Goal: Task Accomplishment & Management: Use online tool/utility

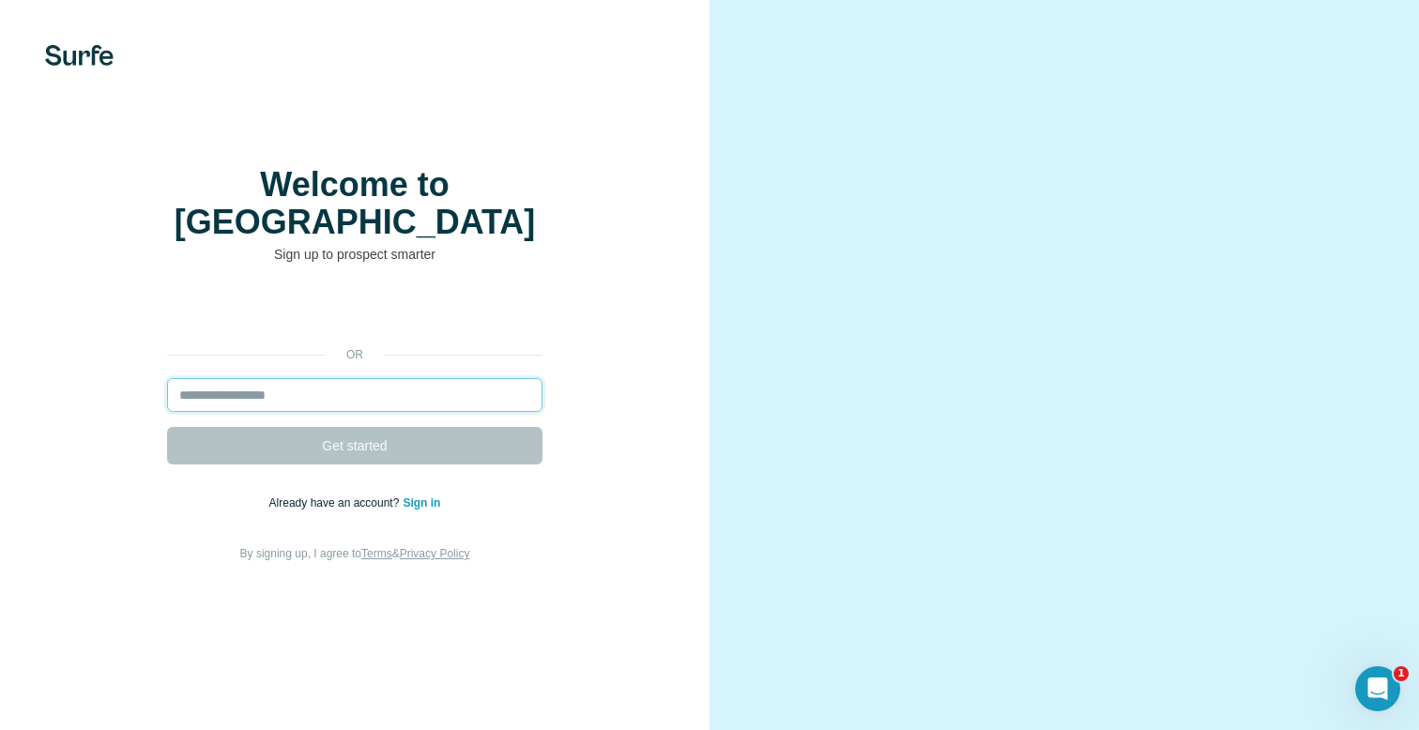
click at [414, 395] on input "email" at bounding box center [354, 395] width 375 height 34
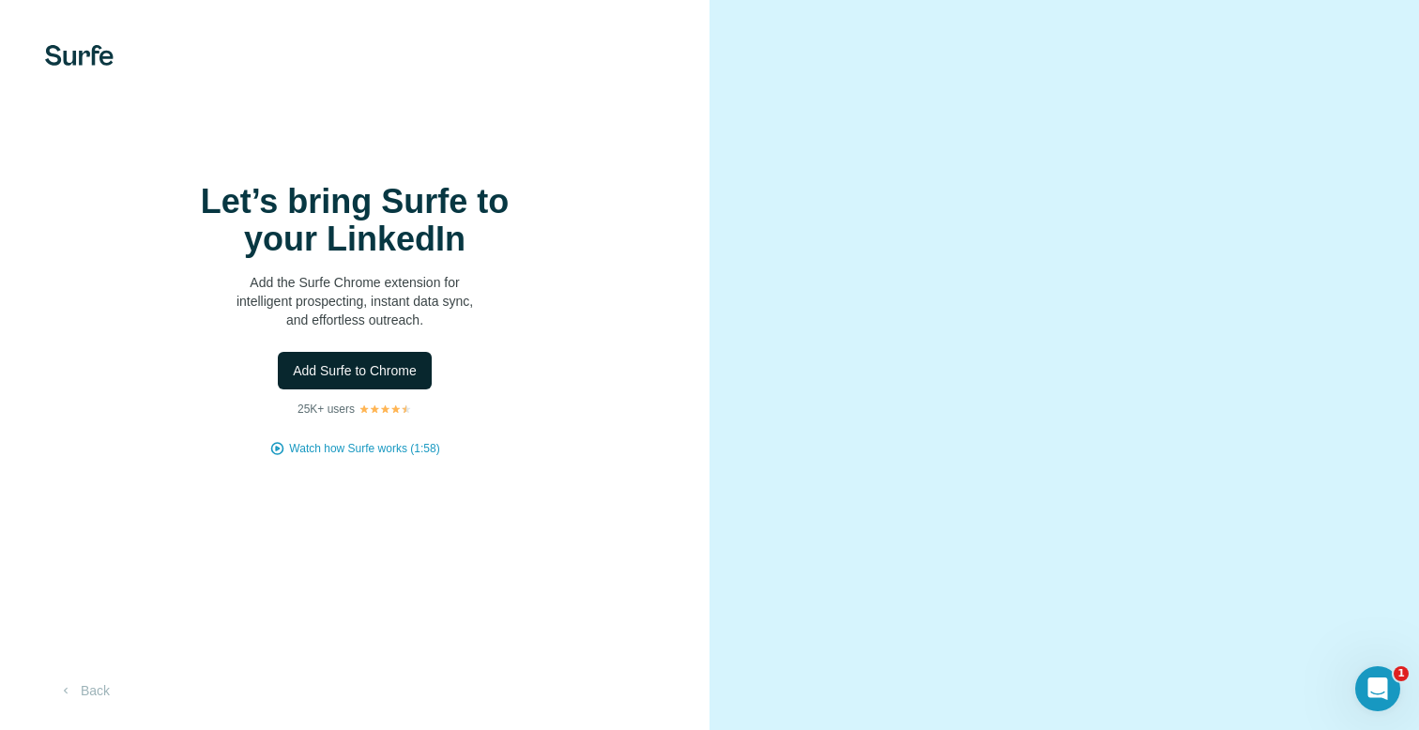
click at [392, 380] on span "Add Surfe to Chrome" at bounding box center [355, 370] width 124 height 19
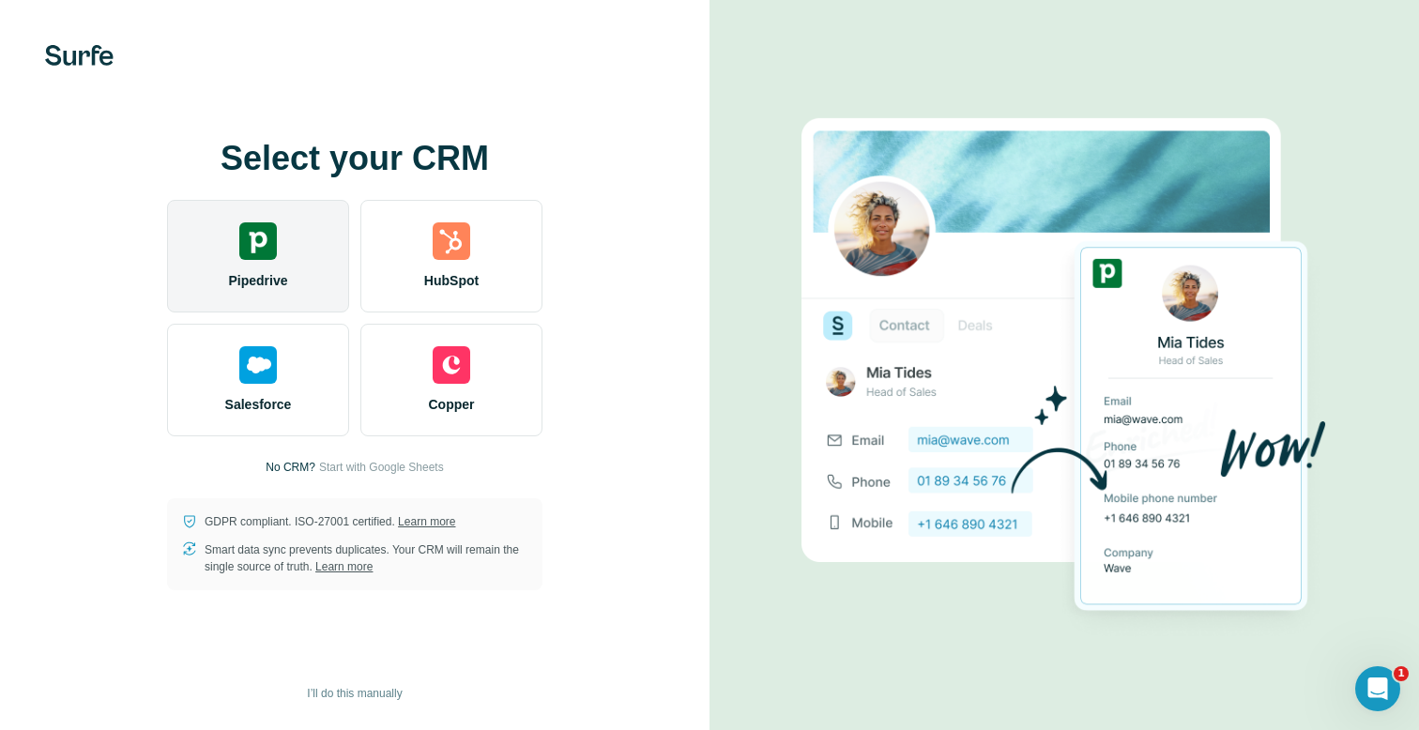
click at [306, 246] on div "Pipedrive" at bounding box center [258, 256] width 182 height 113
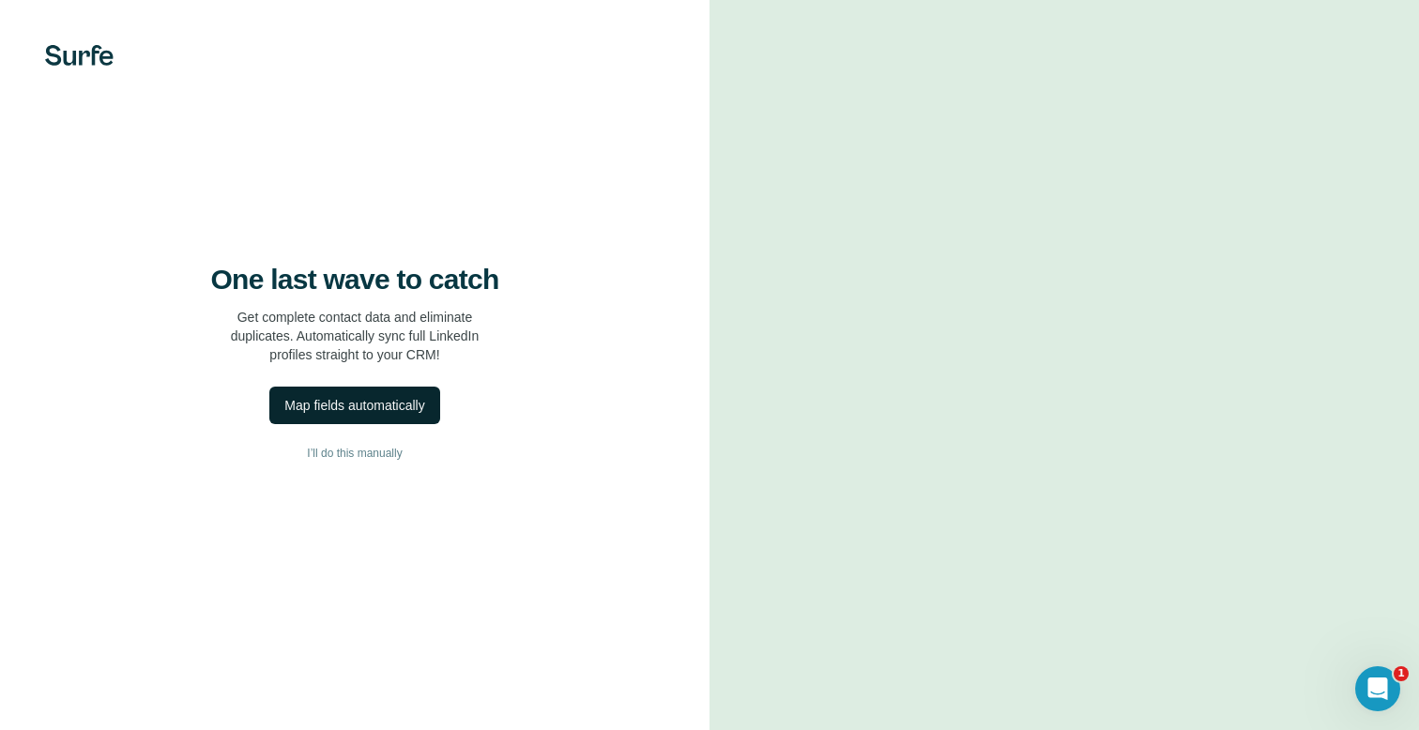
click at [399, 415] on div "Map fields automatically" at bounding box center [354, 405] width 140 height 19
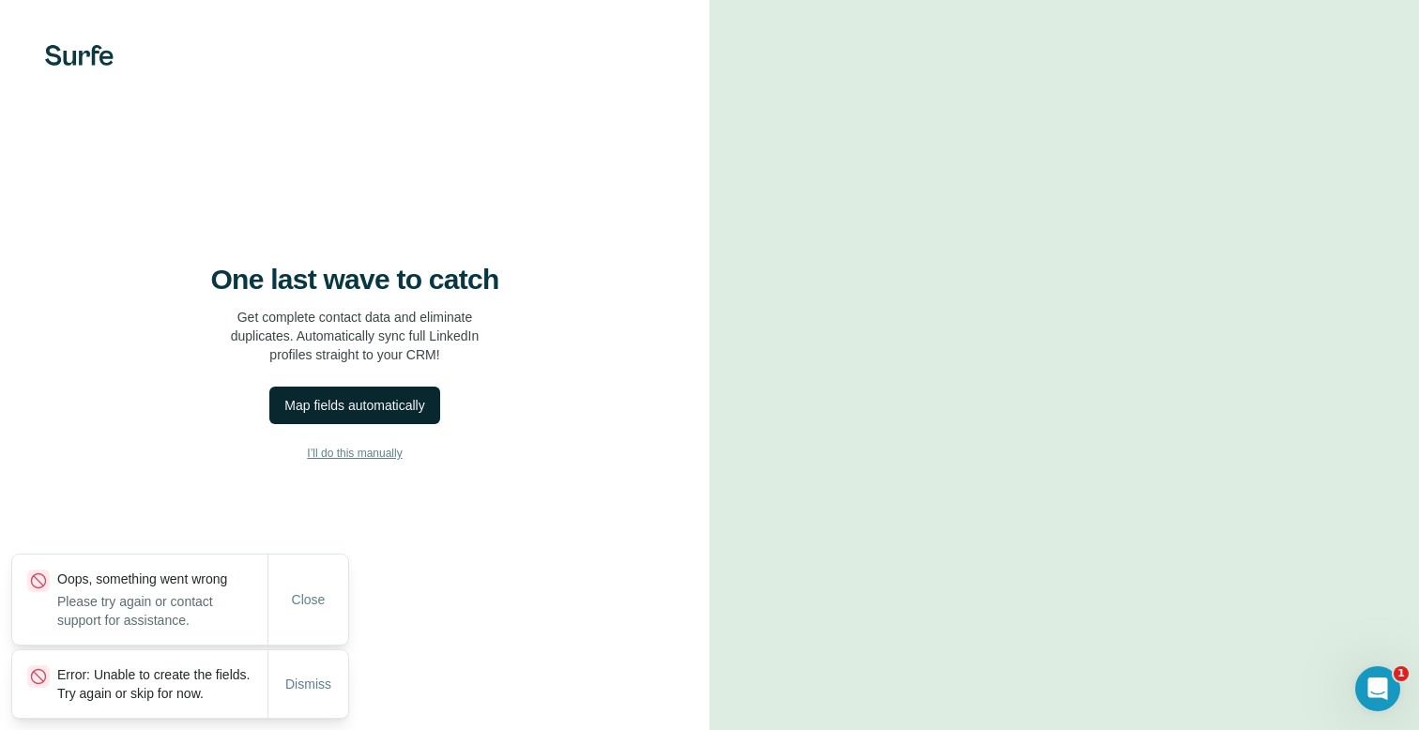
click at [372, 462] on span "I’ll do this manually" at bounding box center [354, 453] width 95 height 17
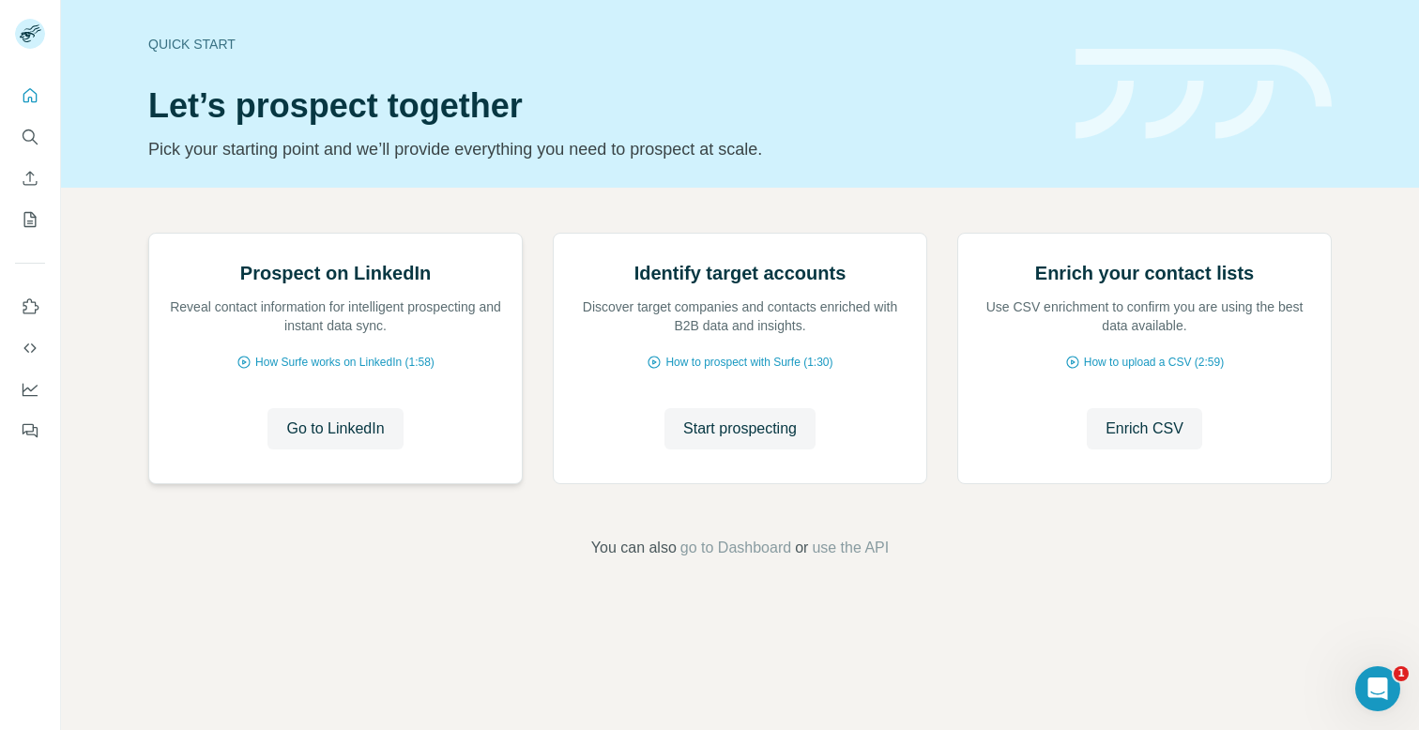
scroll to position [81, 0]
click at [26, 182] on icon "Enrich CSV" at bounding box center [30, 178] width 19 height 19
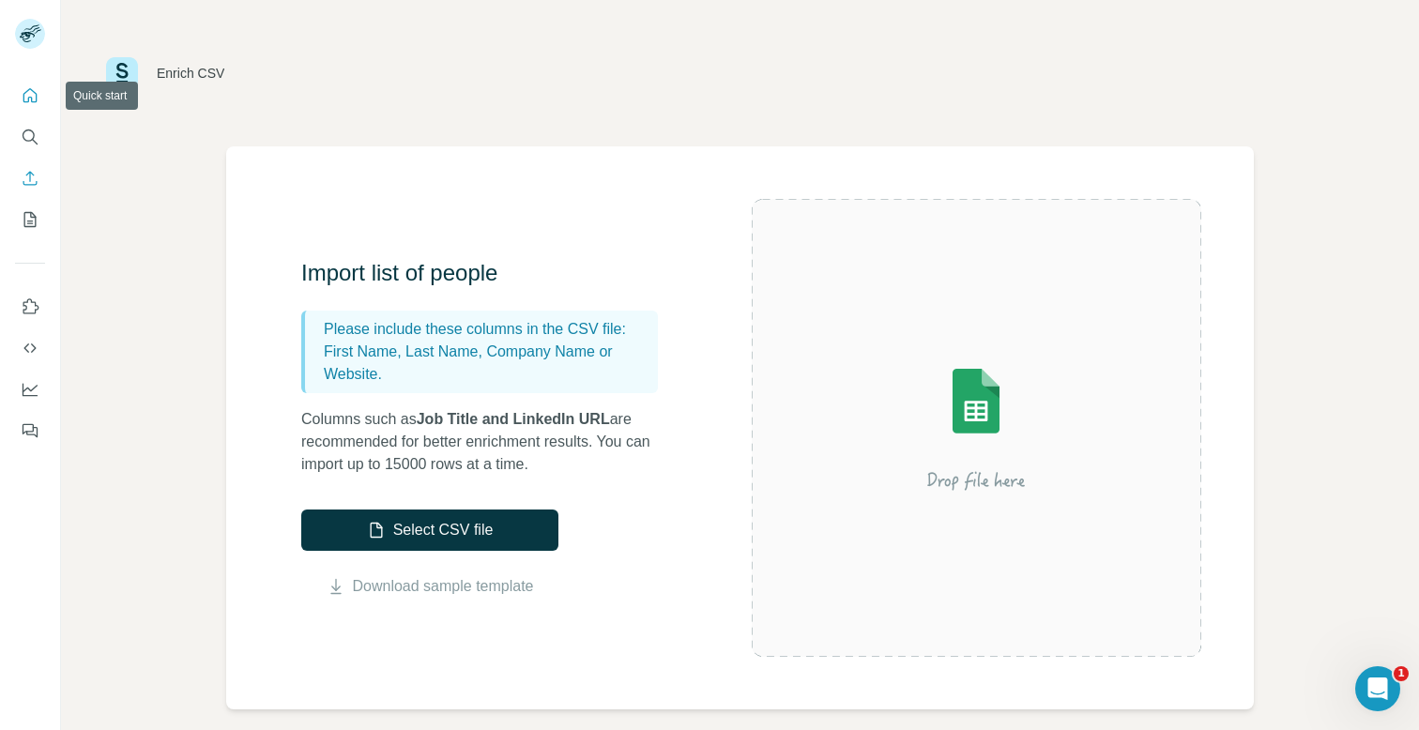
click at [31, 106] on button "Quick start" at bounding box center [30, 96] width 30 height 34
